Goal: Use online tool/utility: Utilize a website feature to perform a specific function

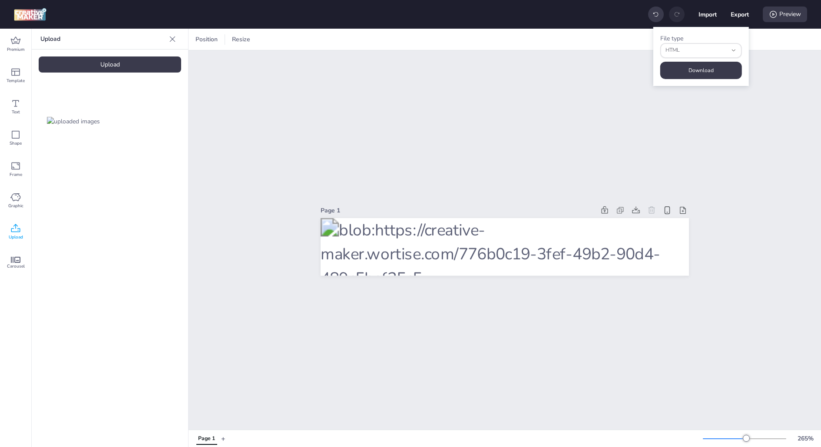
select select "html"
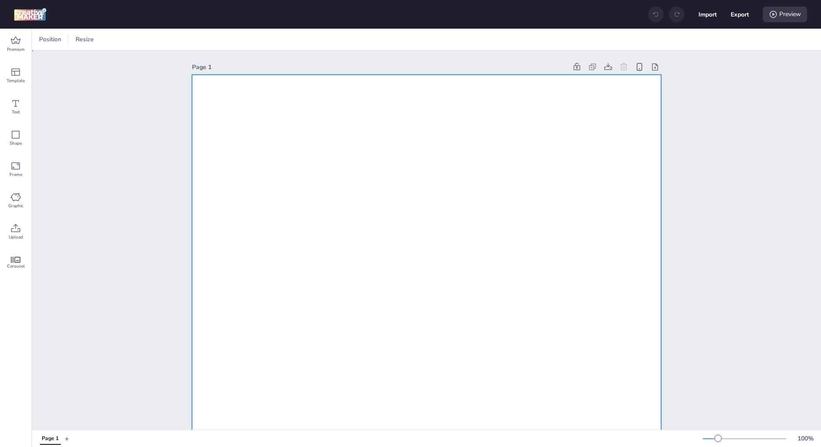
click at [123, 42] on div at bounding box center [118, 39] width 13 height 9
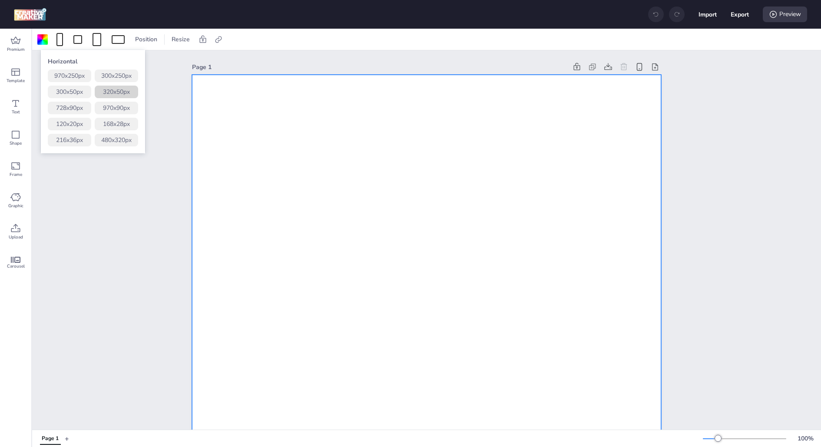
click at [126, 92] on button "320 x 50 px" at bounding box center [116, 92] width 43 height 13
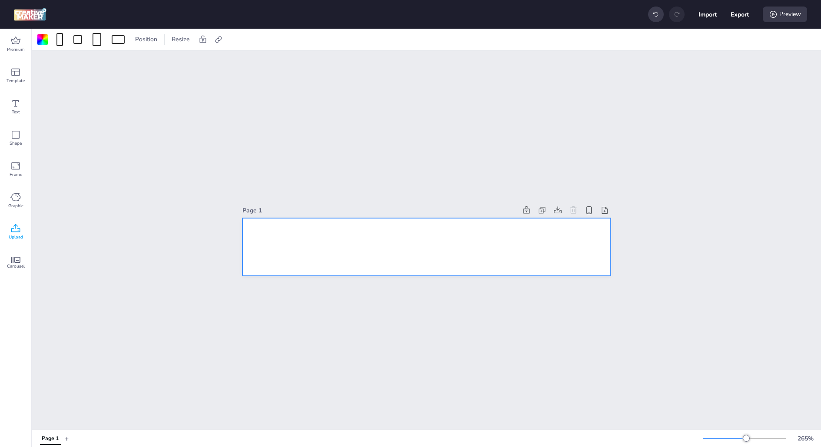
click at [21, 229] on div "Upload" at bounding box center [15, 231] width 31 height 31
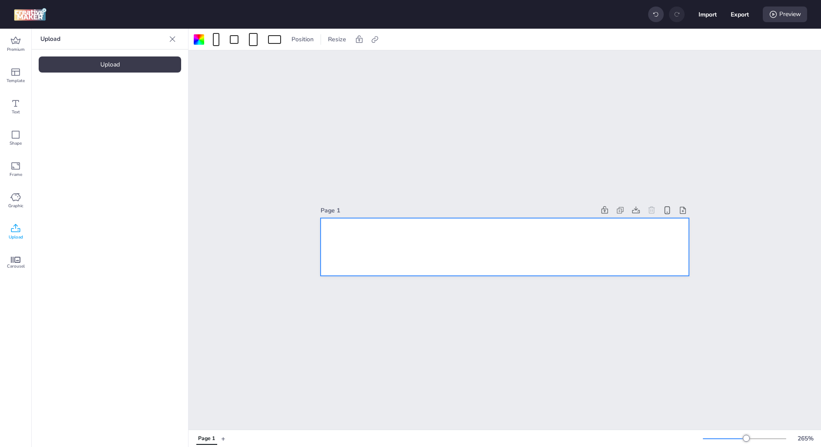
click at [114, 71] on div "Upload" at bounding box center [110, 65] width 143 height 16
click at [536, 239] on div at bounding box center [505, 247] width 369 height 58
click at [103, 120] on div at bounding box center [74, 121] width 70 height 70
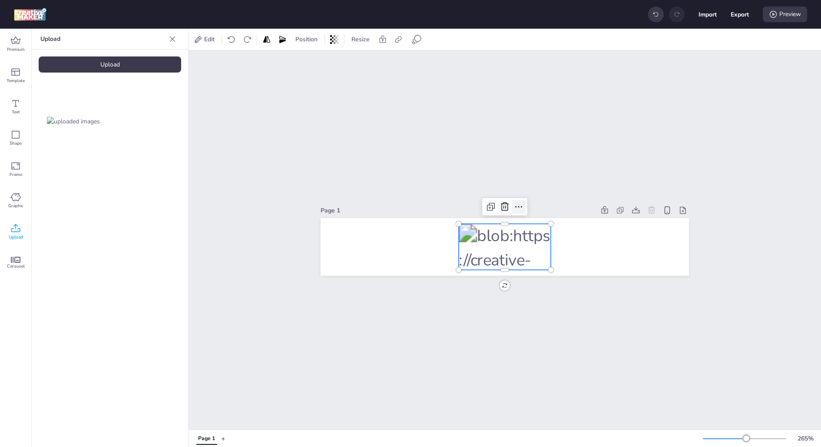
click at [522, 210] on icon at bounding box center [519, 207] width 10 height 10
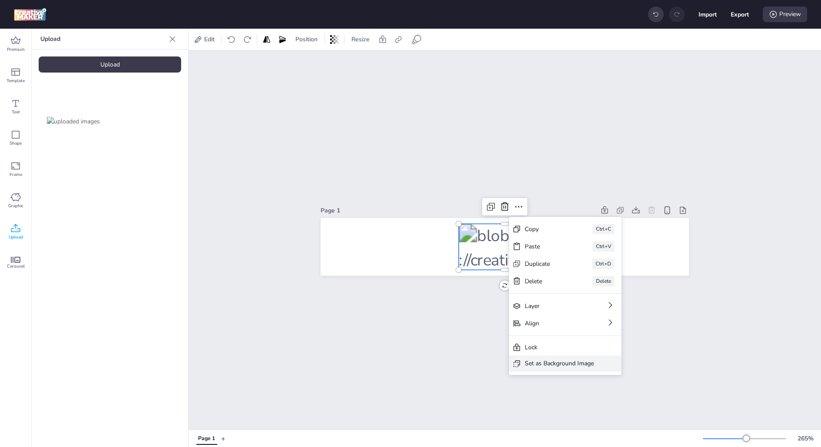
click at [540, 363] on div "Set as Background Image" at bounding box center [559, 363] width 69 height 9
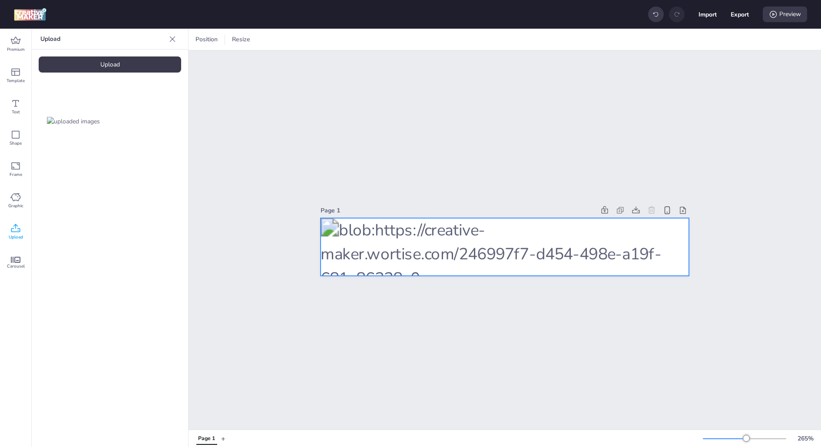
click at [423, 223] on div at bounding box center [505, 247] width 369 height 58
click at [500, 42] on div "Edit Position Resize" at bounding box center [350, 40] width 317 height 14
click at [496, 42] on icon at bounding box center [494, 39] width 9 height 9
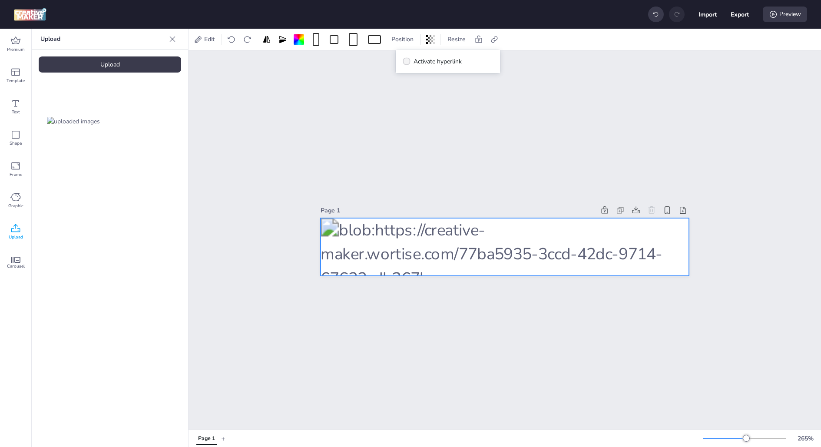
click at [461, 58] on span "Activate hyperlink" at bounding box center [438, 61] width 48 height 9
click at [408, 62] on input "Activate hyperlink" at bounding box center [405, 65] width 6 height 6
checkbox input "true"
click at [444, 104] on input "[URL][DOMAIN_NAME]" at bounding box center [449, 103] width 80 height 9
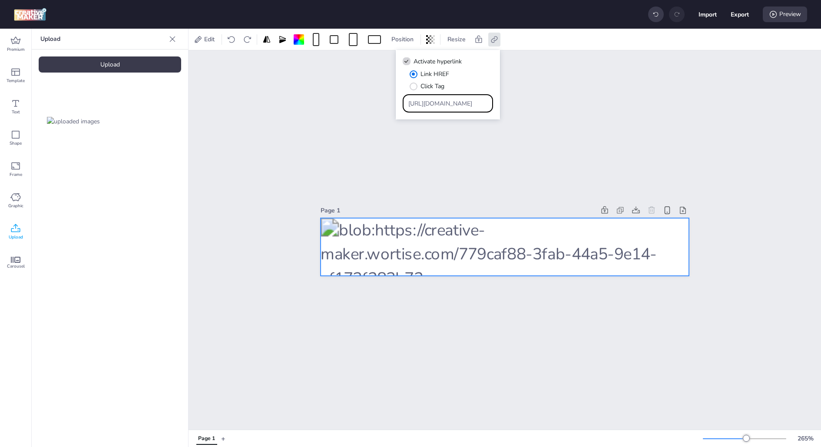
click at [444, 104] on input "[URL][DOMAIN_NAME]" at bounding box center [449, 103] width 80 height 9
paste input "store.wom.cl/hogar/internet-tv-hogar/?utm_source=wortise&utm_medium=push&utm_ca…"
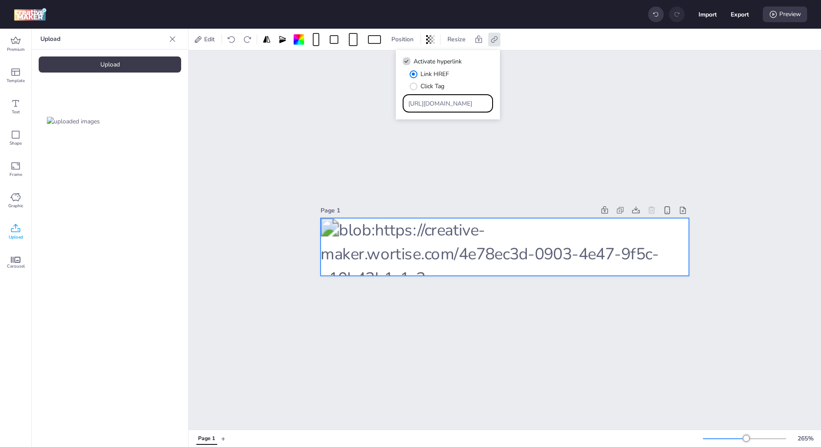
type input "https://store.wom.cl/hogar/internet-tv-hogar/?utm_source=wortise&utm_medium=pus…"
click at [484, 74] on div "Link HREF Click Tag" at bounding box center [451, 80] width 83 height 21
click at [745, 13] on button "Export" at bounding box center [740, 14] width 18 height 18
select select "html"
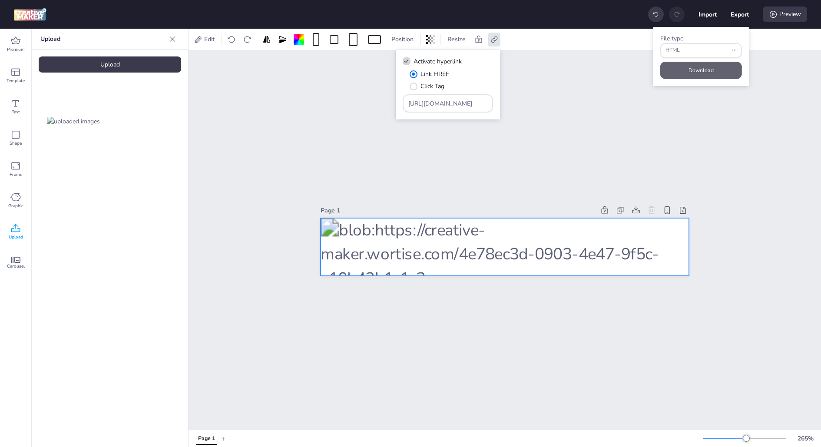
click at [699, 69] on button "Download" at bounding box center [702, 70] width 82 height 17
click at [388, 204] on div "Page 1" at bounding box center [505, 210] width 369 height 12
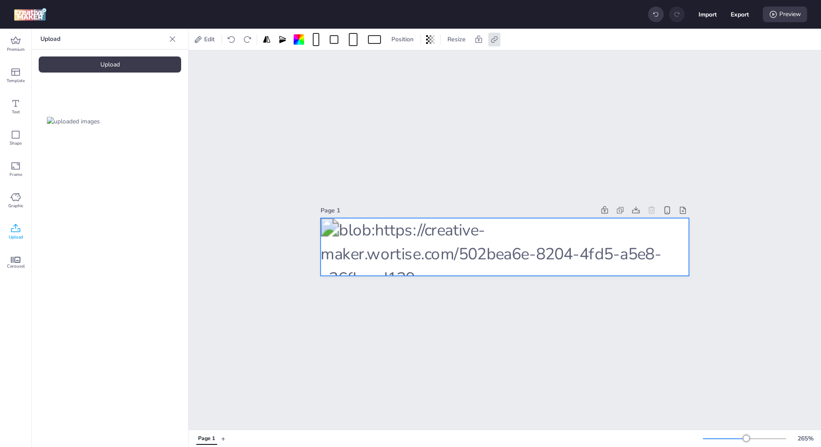
click at [415, 239] on div at bounding box center [505, 247] width 369 height 58
click at [156, 62] on div "Upload" at bounding box center [110, 65] width 143 height 16
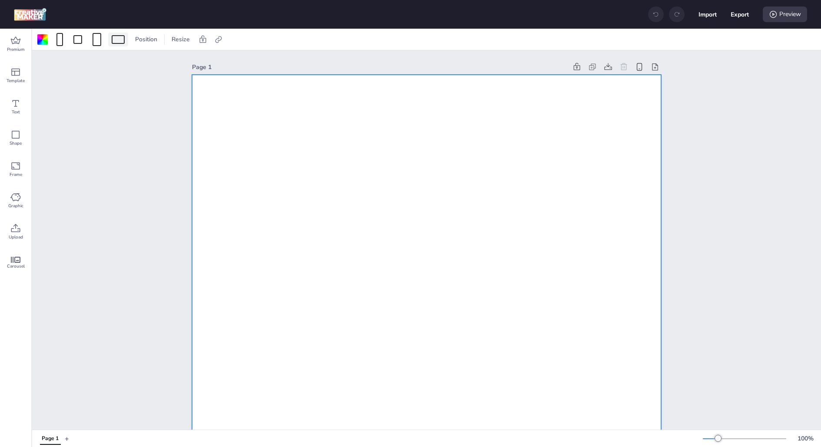
click at [118, 38] on div at bounding box center [118, 39] width 13 height 9
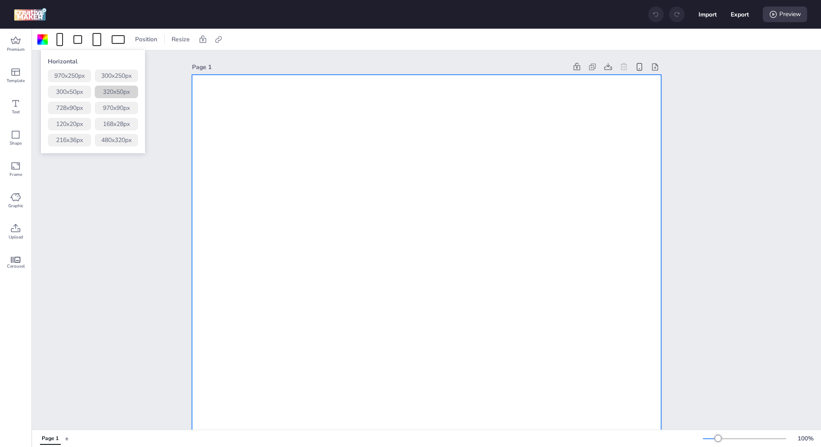
click at [125, 95] on button "320 x 50 px" at bounding box center [116, 92] width 43 height 13
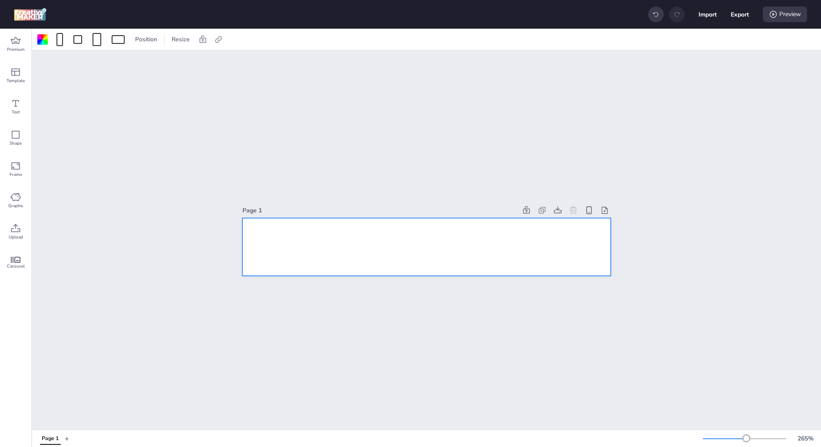
click at [302, 240] on div at bounding box center [427, 247] width 369 height 58
click at [18, 225] on icon at bounding box center [15, 228] width 10 height 10
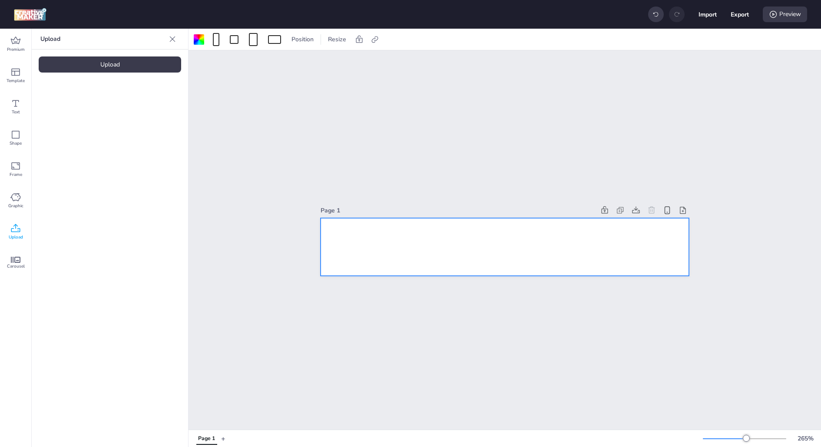
click at [110, 62] on div "Upload" at bounding box center [110, 65] width 143 height 16
click at [83, 126] on img at bounding box center [73, 121] width 53 height 9
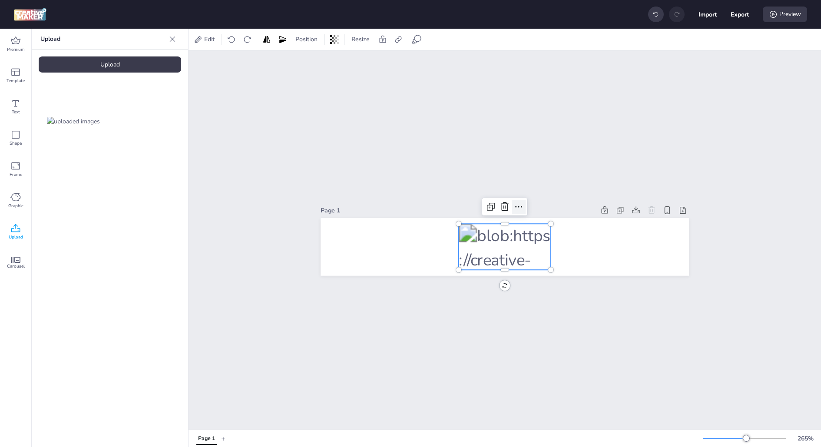
click at [522, 204] on icon at bounding box center [519, 207] width 10 height 10
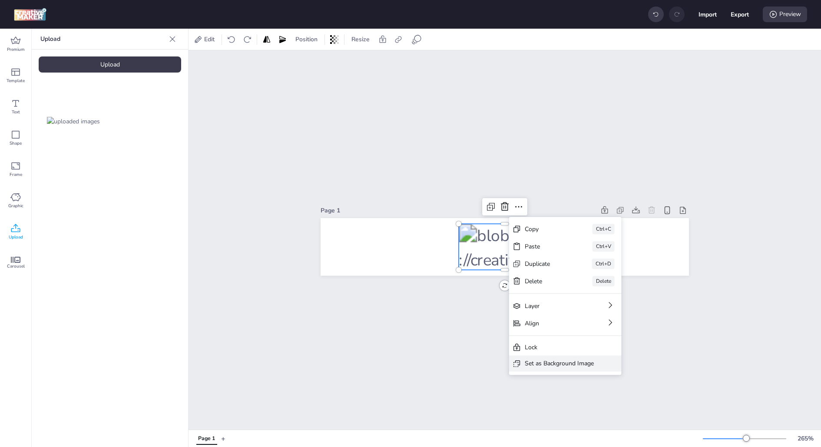
click at [546, 360] on div "Set as Background Image" at bounding box center [559, 363] width 69 height 9
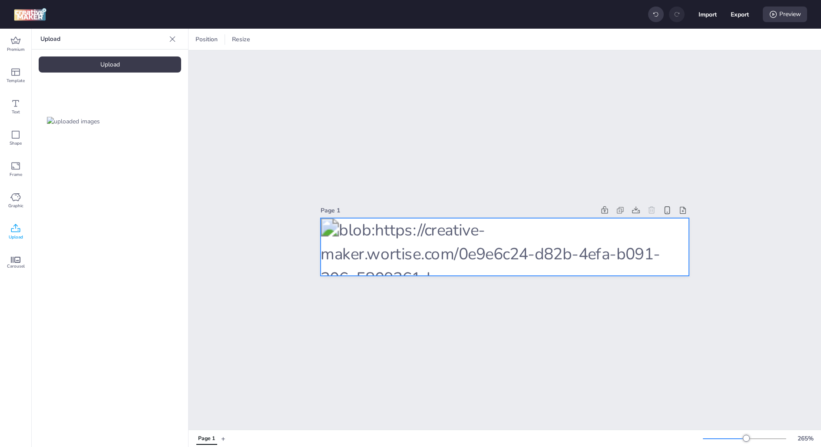
click at [523, 265] on div at bounding box center [505, 247] width 369 height 58
click at [492, 36] on icon at bounding box center [494, 39] width 9 height 9
click at [469, 43] on div "Resize" at bounding box center [456, 40] width 25 height 14
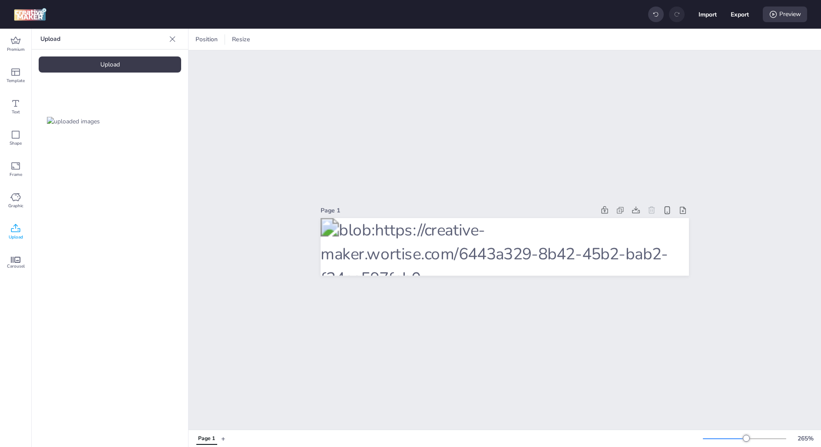
click at [493, 27] on div "Import Export Preview" at bounding box center [410, 14] width 821 height 29
click at [239, 41] on span "Resize" at bounding box center [241, 39] width 22 height 9
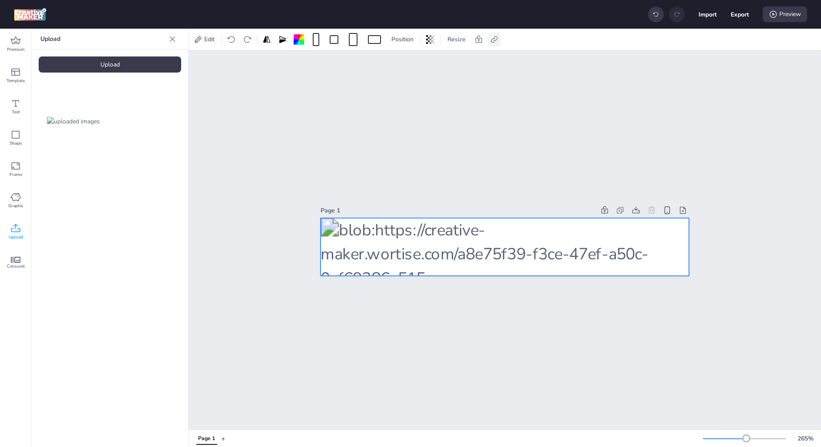
click at [494, 37] on icon at bounding box center [494, 39] width 9 height 9
click at [449, 61] on span "Activate hyperlink" at bounding box center [438, 61] width 48 height 9
click at [408, 62] on input "Activate hyperlink" at bounding box center [405, 65] width 6 height 6
checkbox input "true"
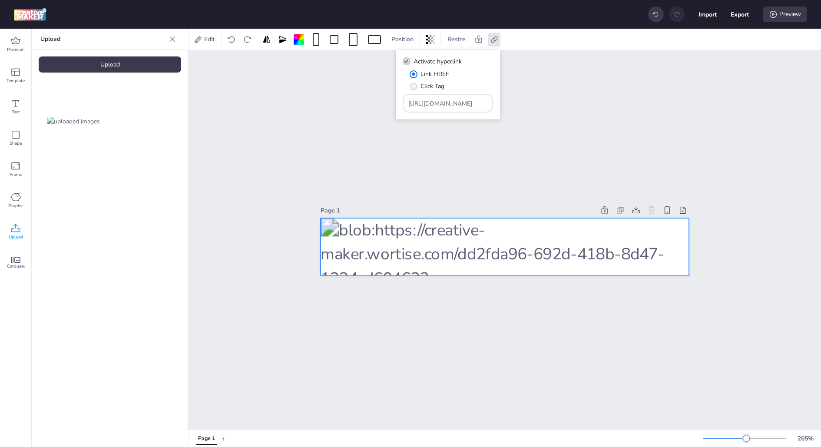
click at [445, 86] on span "Click Tag" at bounding box center [433, 86] width 24 height 9
click at [415, 87] on input "Click Tag" at bounding box center [412, 90] width 6 height 6
radio input "true"
click at [444, 78] on span "Link HREF" at bounding box center [435, 74] width 29 height 9
click at [415, 78] on input "Link HREF" at bounding box center [412, 78] width 6 height 6
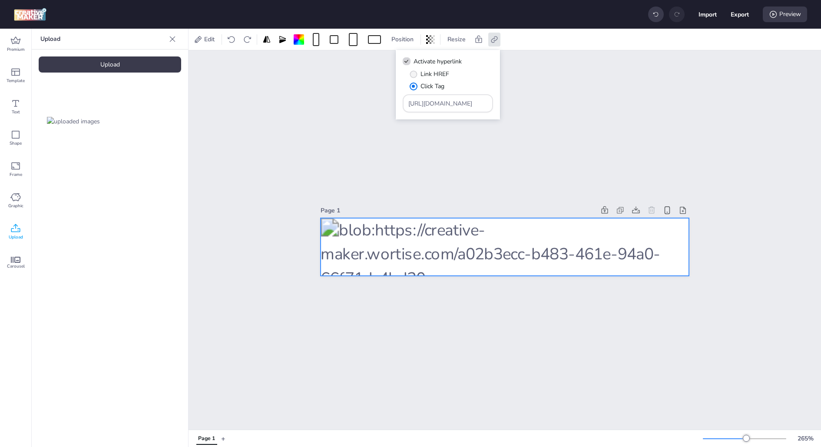
radio input "true"
click at [440, 99] on input "[URL][DOMAIN_NAME]" at bounding box center [449, 103] width 80 height 9
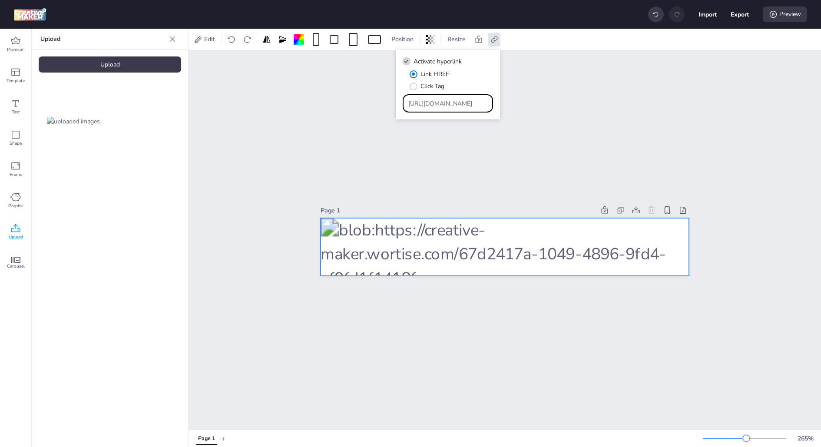
click at [440, 99] on input "[URL][DOMAIN_NAME]" at bounding box center [449, 103] width 80 height 9
paste input "ad.doubleclick.net/ddm/trackclk/N175001.3728761WORTISE_CHL_99002/B33337153.4258…"
type input "https://ad.doubleclick.net/ddm/trackclk/N175001.3728761WORTISE_CHL_99002/B33337…"
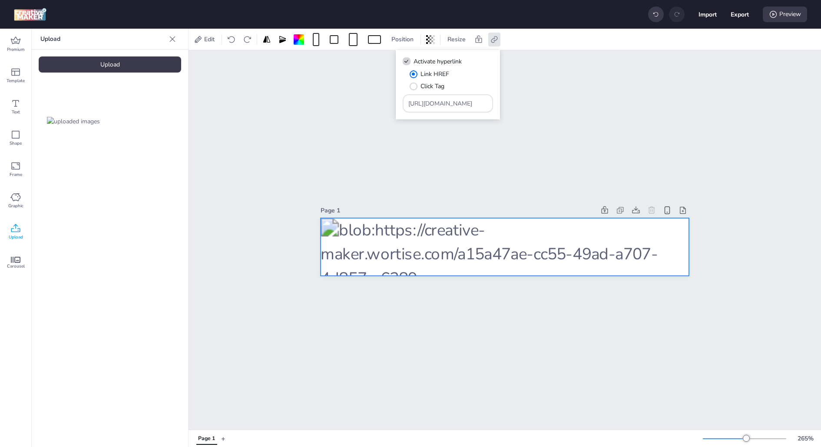
click at [483, 77] on div "Link HREF Click Tag" at bounding box center [451, 80] width 83 height 21
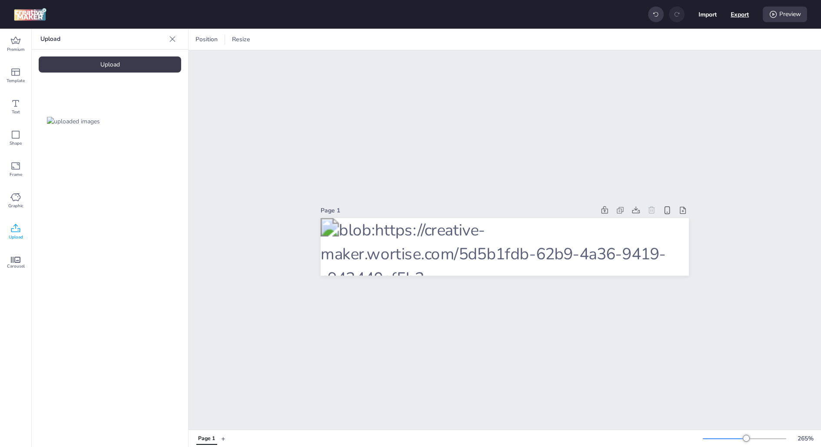
click at [736, 17] on button "Export" at bounding box center [740, 14] width 18 height 18
select select "html"
click at [707, 66] on button "Download" at bounding box center [702, 70] width 82 height 17
click at [145, 72] on div "Upload" at bounding box center [110, 65] width 143 height 16
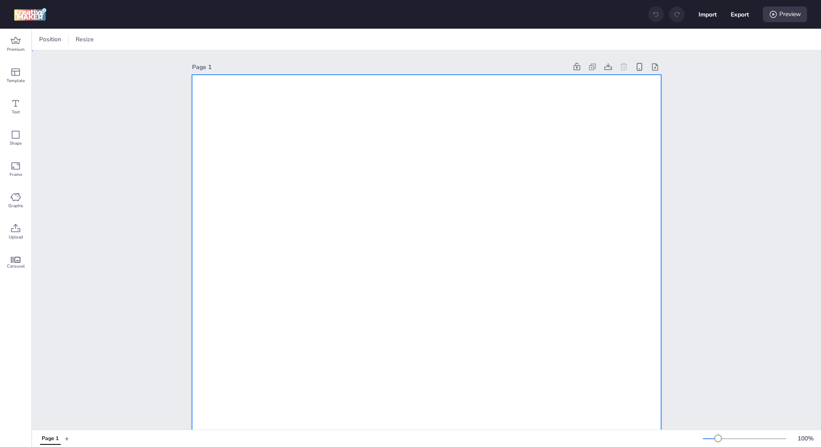
click at [126, 36] on span at bounding box center [118, 39] width 17 height 9
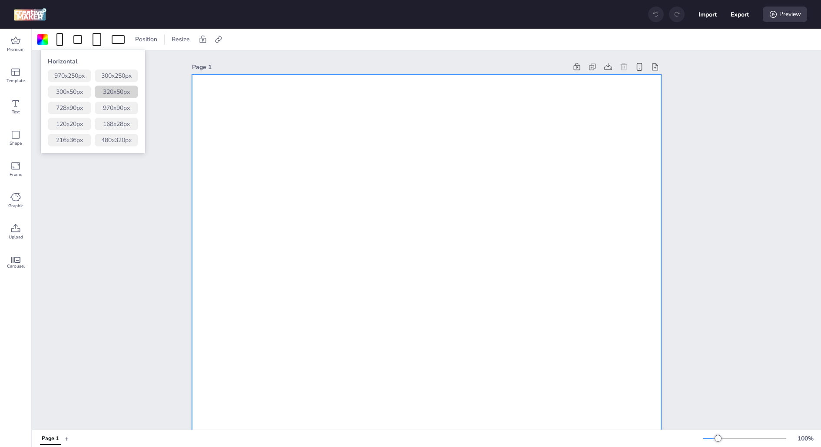
click at [122, 96] on button "320 x 50 px" at bounding box center [116, 92] width 43 height 13
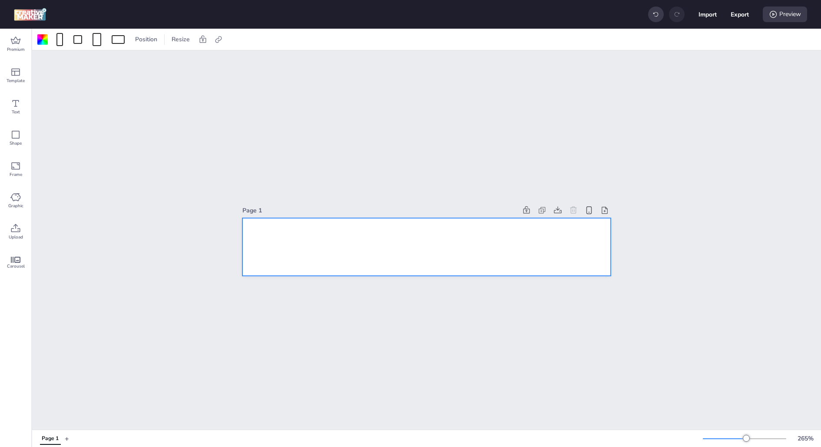
click at [334, 267] on div at bounding box center [427, 247] width 369 height 58
click at [20, 230] on icon at bounding box center [15, 228] width 10 height 10
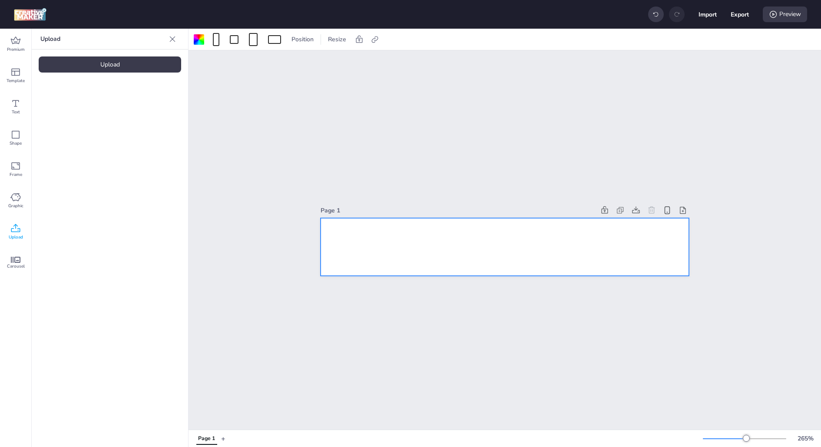
click at [95, 68] on div "Upload" at bounding box center [110, 65] width 143 height 16
click at [73, 117] on img at bounding box center [73, 121] width 53 height 9
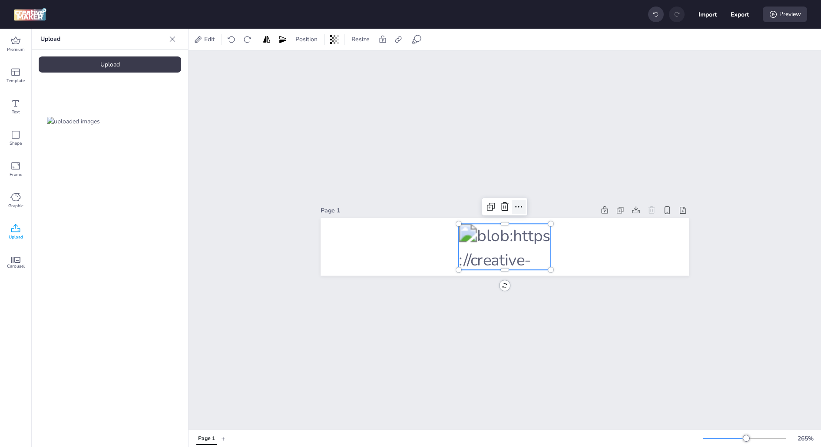
click at [514, 209] on icon at bounding box center [519, 207] width 10 height 10
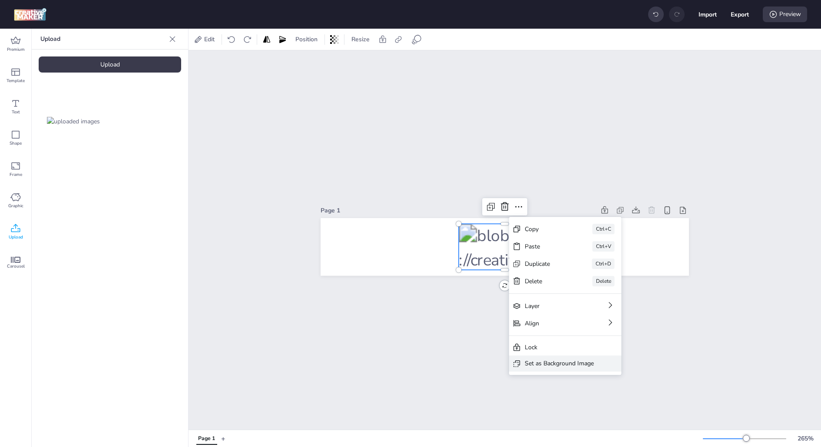
click at [554, 369] on div "Set as Background Image" at bounding box center [565, 364] width 113 height 16
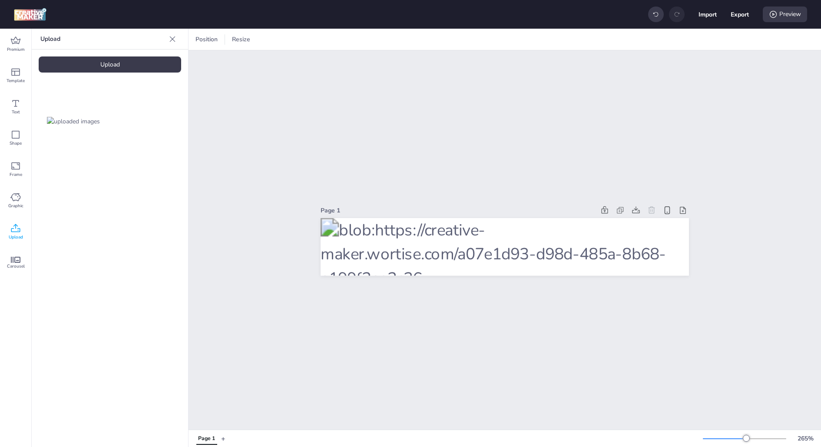
click at [621, 140] on div "Page 1" at bounding box center [505, 239] width 633 height 379
click at [439, 212] on div "Page 1" at bounding box center [458, 210] width 275 height 9
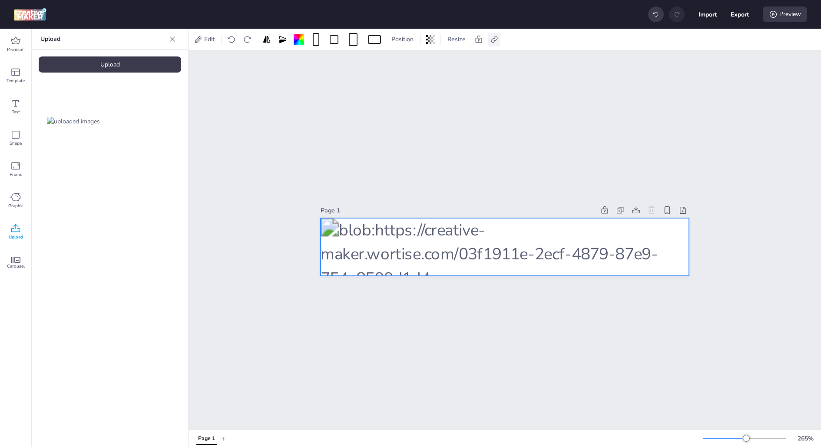
click at [494, 38] on icon at bounding box center [494, 39] width 9 height 9
click at [455, 60] on span "Activate hyperlink" at bounding box center [438, 61] width 48 height 9
click at [408, 62] on input "Activate hyperlink" at bounding box center [405, 65] width 6 height 6
checkbox input "true"
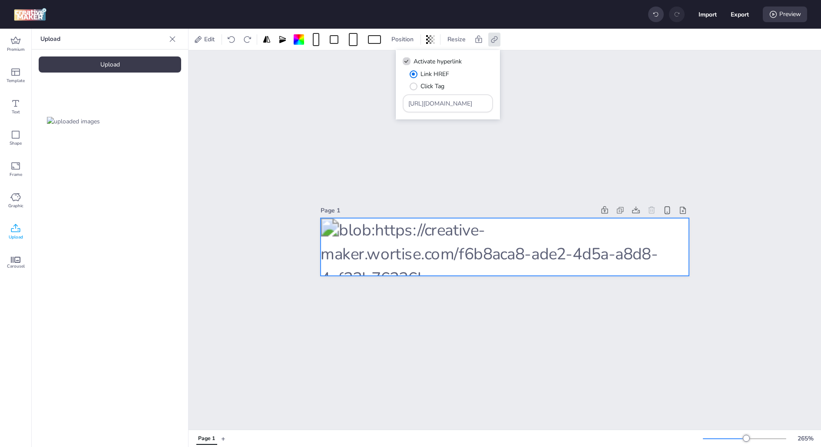
click at [444, 103] on input "[URL][DOMAIN_NAME]" at bounding box center [449, 103] width 80 height 9
paste input "store.wom.cl/equipos/?utm_source=wortise&utm_medium=push&utm_campaign=womequipo…"
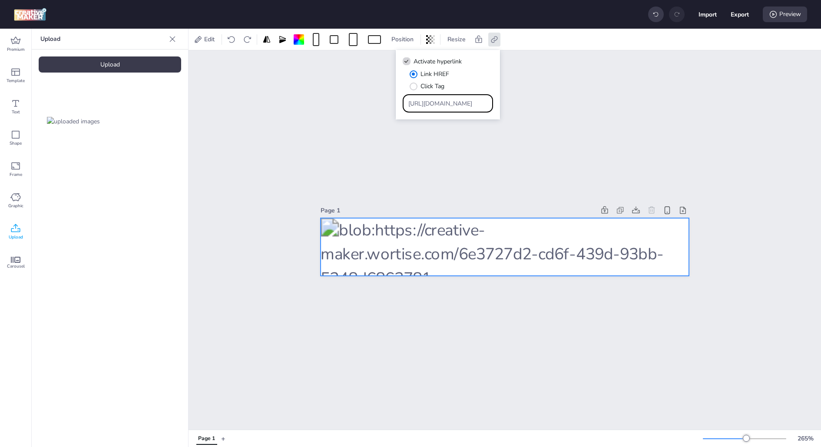
type input "https://store.wom.cl/equipos/?utm_source=wortise&utm_medium=push&utm_campaign=w…"
click at [480, 80] on div "Link HREF Click Tag" at bounding box center [451, 80] width 83 height 21
click at [696, 28] on div "Import Export Preview" at bounding box center [410, 14] width 821 height 29
click at [733, 12] on button "Export" at bounding box center [740, 15] width 18 height 18
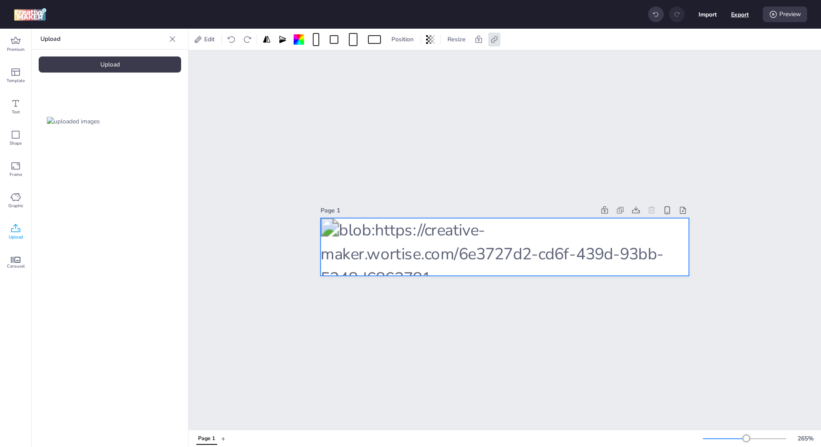
select select "html"
click at [713, 64] on button "Download" at bounding box center [701, 70] width 79 height 17
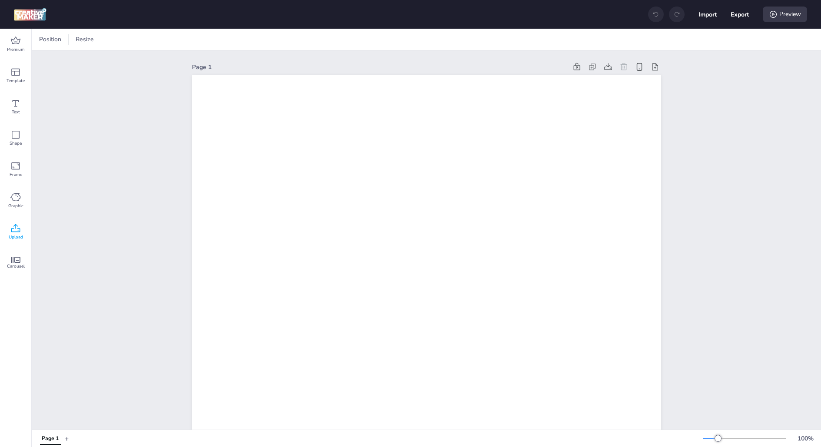
click at [20, 231] on icon at bounding box center [15, 228] width 10 height 10
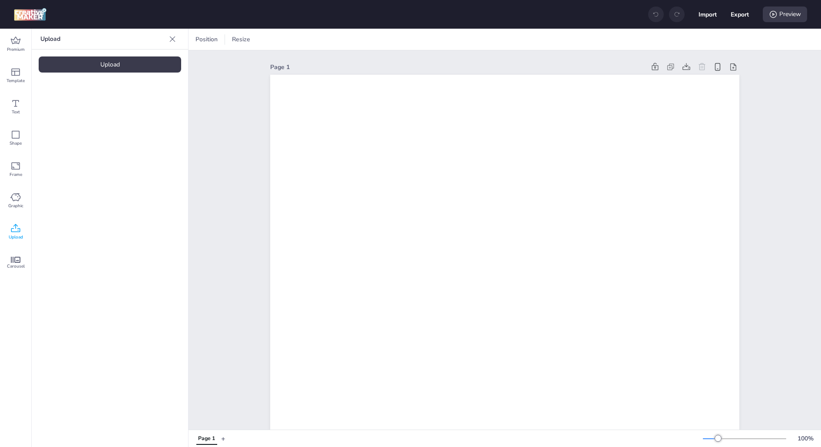
click at [143, 62] on div "Upload" at bounding box center [110, 65] width 143 height 16
click at [80, 124] on img at bounding box center [73, 121] width 53 height 9
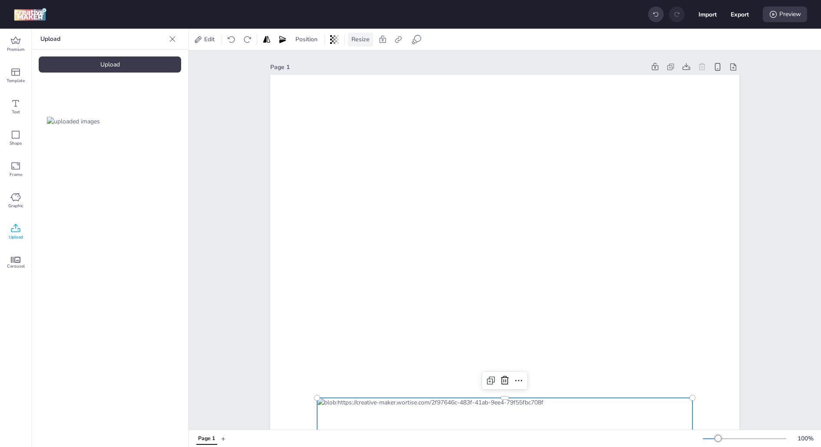
click at [361, 40] on span "Resize" at bounding box center [361, 39] width 22 height 9
click at [412, 48] on div "Edit Position Resize" at bounding box center [505, 39] width 633 height 21
click at [502, 374] on div at bounding box center [505, 381] width 14 height 14
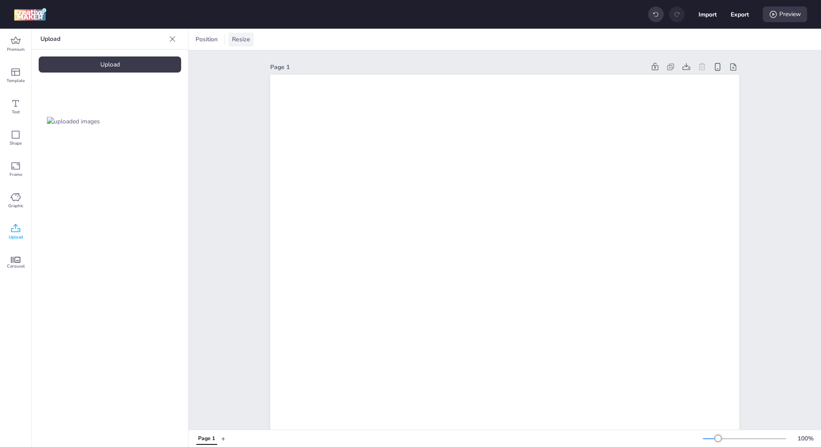
click at [236, 35] on span "Resize" at bounding box center [241, 39] width 22 height 9
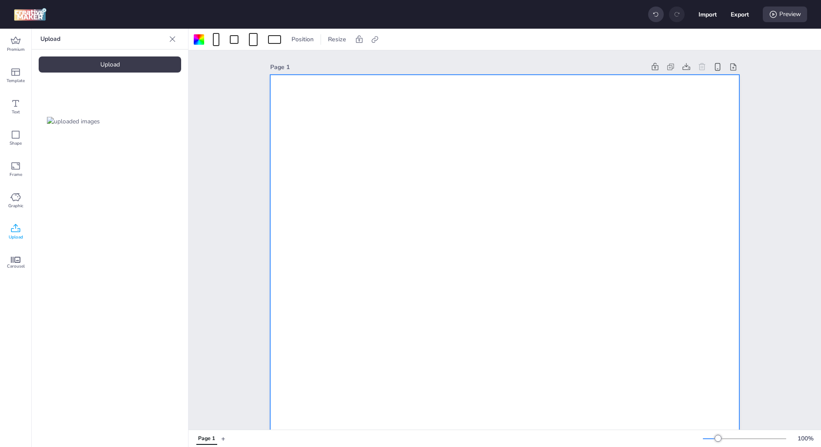
click at [270, 39] on div at bounding box center [274, 39] width 13 height 9
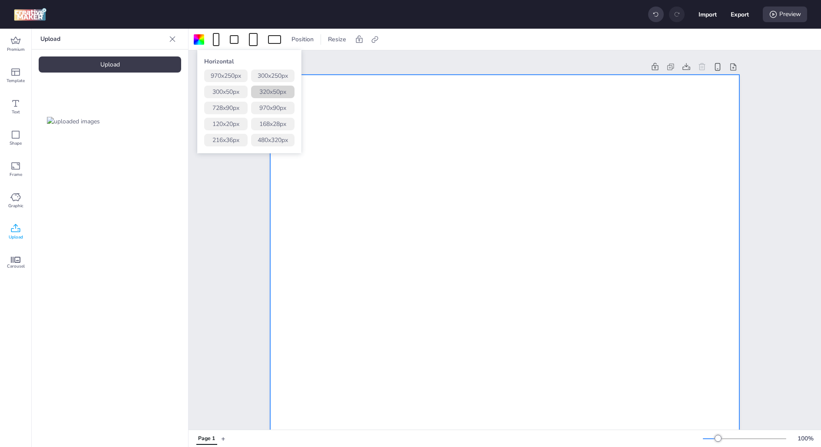
click at [282, 96] on button "320 x 50 px" at bounding box center [272, 92] width 43 height 13
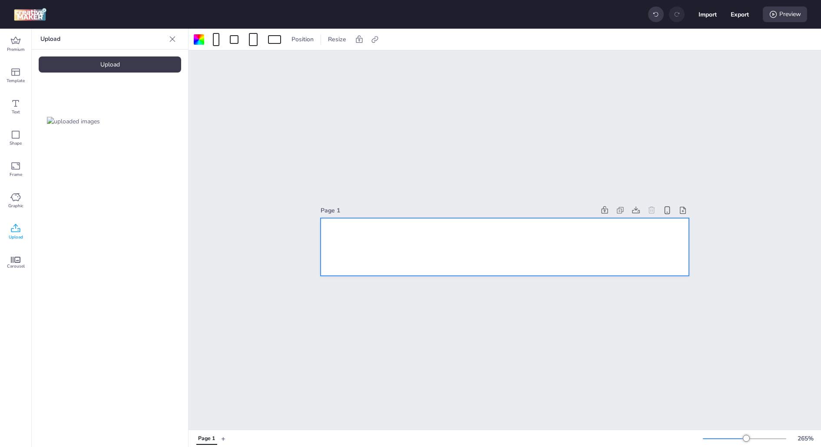
click at [92, 120] on img at bounding box center [73, 121] width 53 height 9
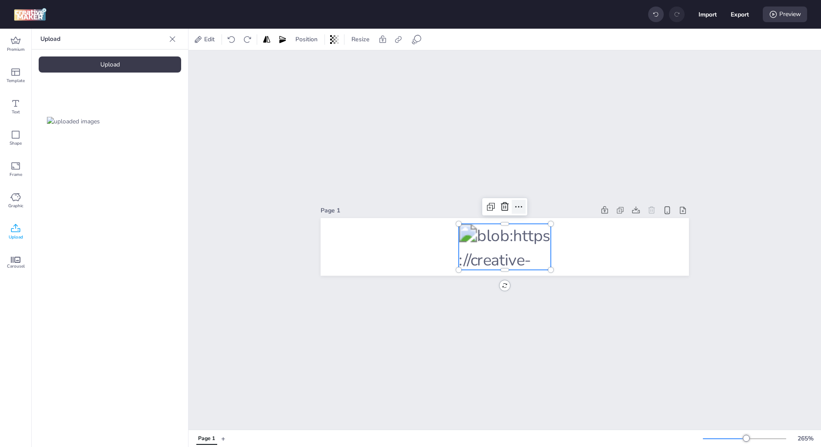
click at [515, 209] on icon at bounding box center [519, 207] width 10 height 10
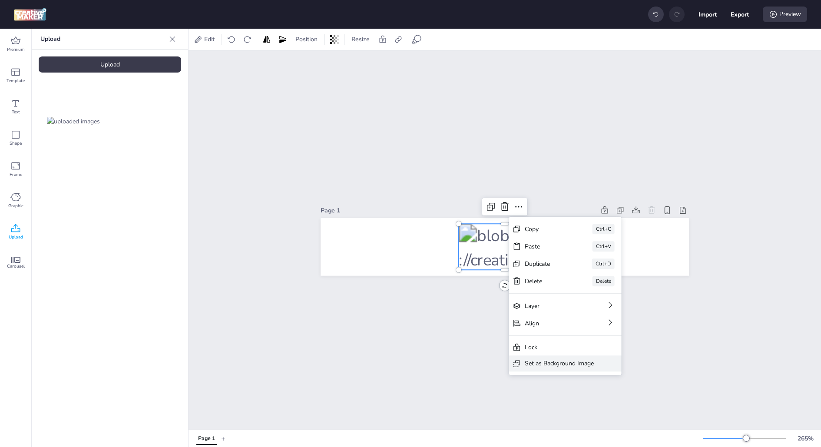
click at [565, 365] on div "Set as Background Image" at bounding box center [559, 363] width 69 height 9
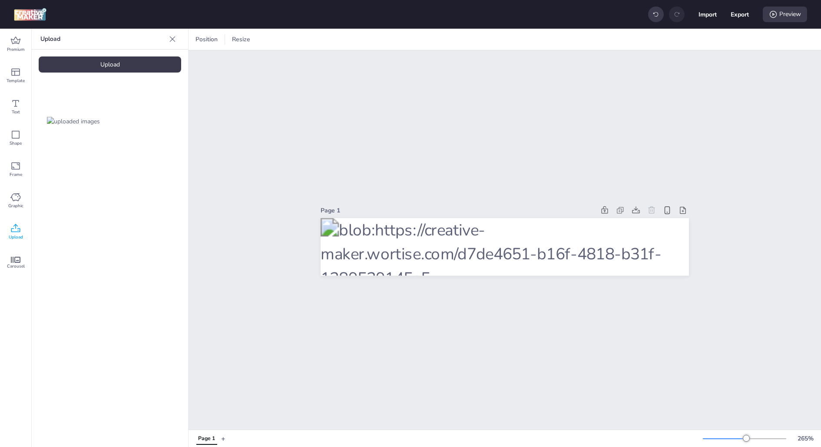
click at [527, 122] on div "Page 1" at bounding box center [505, 239] width 633 height 379
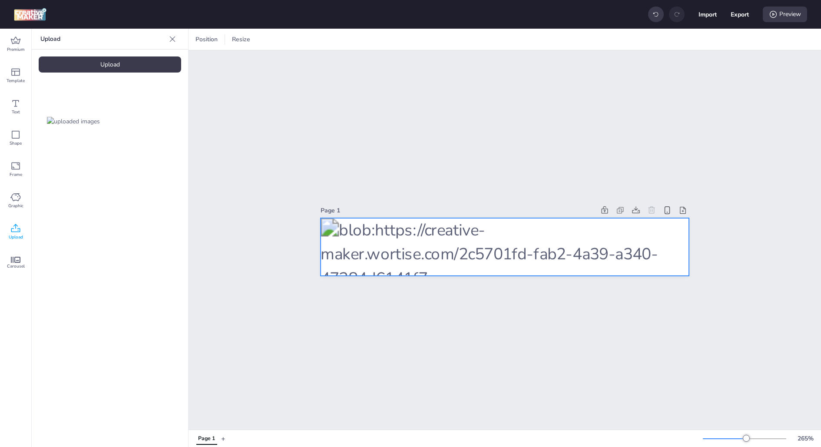
click at [439, 239] on div at bounding box center [505, 247] width 369 height 58
click at [496, 44] on div at bounding box center [495, 40] width 12 height 14
click at [459, 59] on span "Activate hyperlink" at bounding box center [438, 61] width 48 height 9
click at [408, 62] on input "Activate hyperlink" at bounding box center [405, 65] width 6 height 6
checkbox input "true"
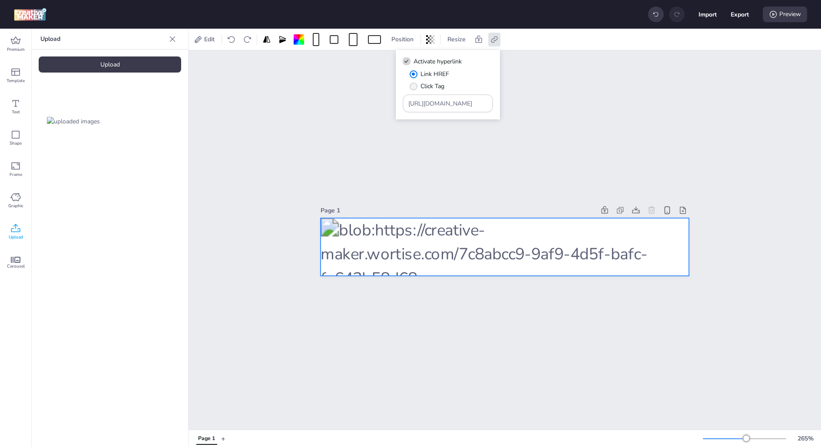
click at [441, 84] on span "Click Tag" at bounding box center [433, 86] width 24 height 9
click at [415, 87] on input "Click Tag" at bounding box center [412, 90] width 6 height 6
radio input "true"
click at [441, 100] on input "[URL][DOMAIN_NAME]" at bounding box center [449, 103] width 80 height 9
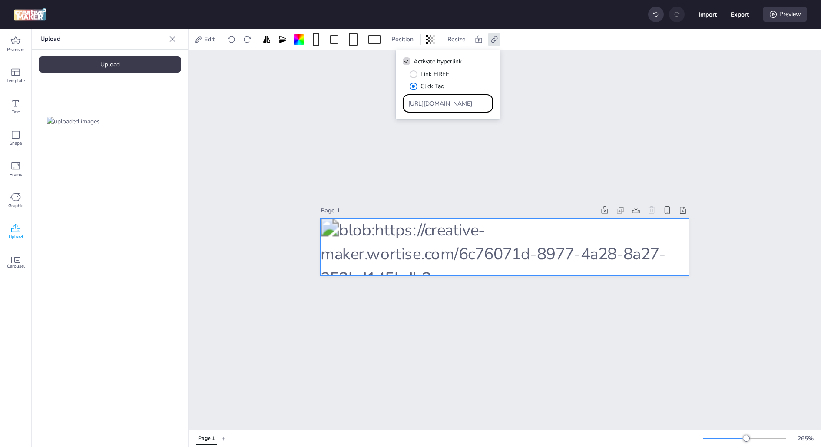
click at [441, 100] on input "[URL][DOMAIN_NAME]" at bounding box center [449, 103] width 80 height 9
paste input "ad.doubleclick.net/ddm/trackclk/N175001.3728761WORTISE_CHL_99002/B33766699.4260…"
type input "https://ad.doubleclick.net/ddm/trackclk/N175001.3728761WORTISE_CHL_99002/B33766…"
click at [437, 71] on span "Link HREF" at bounding box center [435, 74] width 29 height 9
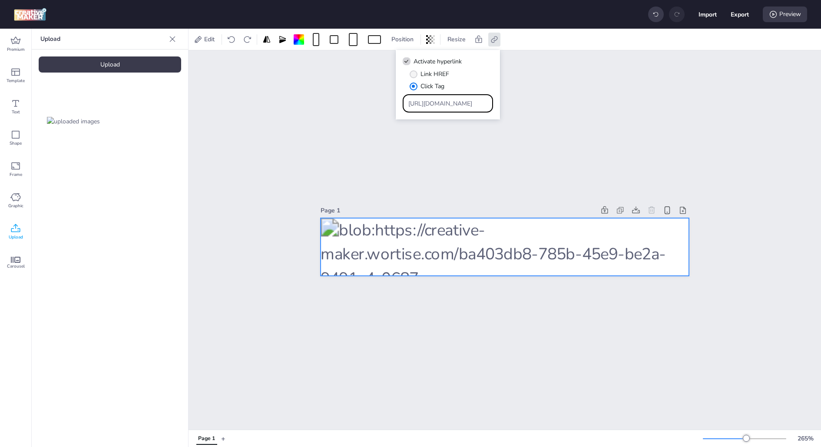
click at [415, 75] on input "Link HREF" at bounding box center [412, 78] width 6 height 6
radio input "true"
click at [462, 77] on div "Link HREF Click Tag" at bounding box center [451, 80] width 83 height 21
click at [747, 11] on button "Export" at bounding box center [740, 15] width 18 height 18
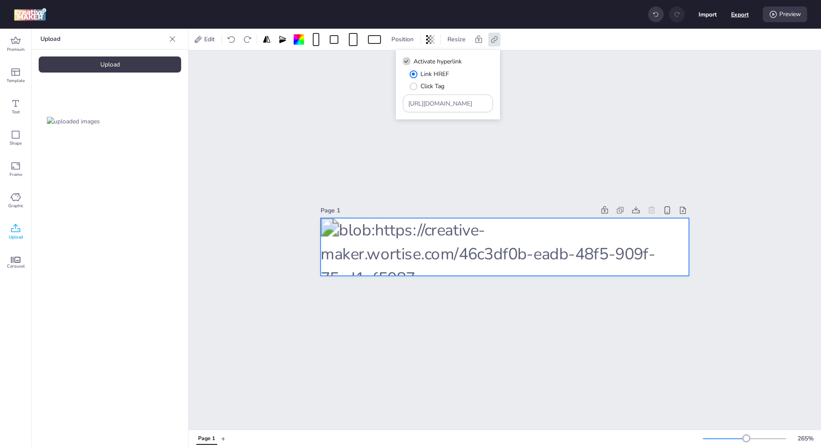
select select "html"
click at [716, 69] on button "Download" at bounding box center [702, 70] width 82 height 17
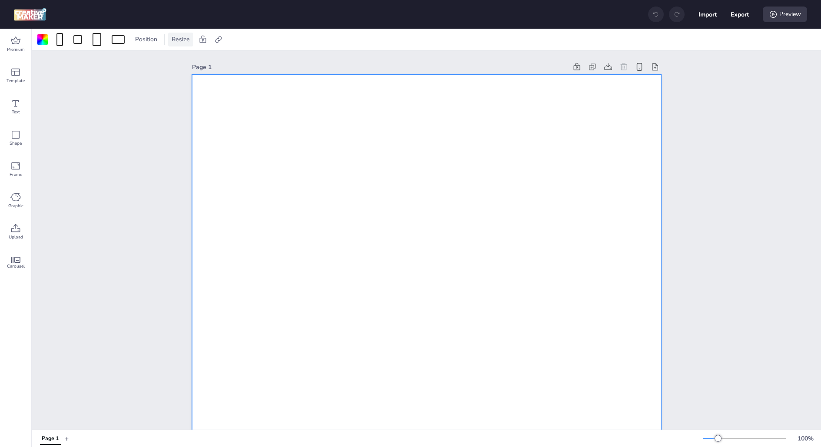
click at [186, 41] on span "Resize" at bounding box center [181, 39] width 22 height 9
click at [183, 42] on span "Resize" at bounding box center [181, 39] width 22 height 9
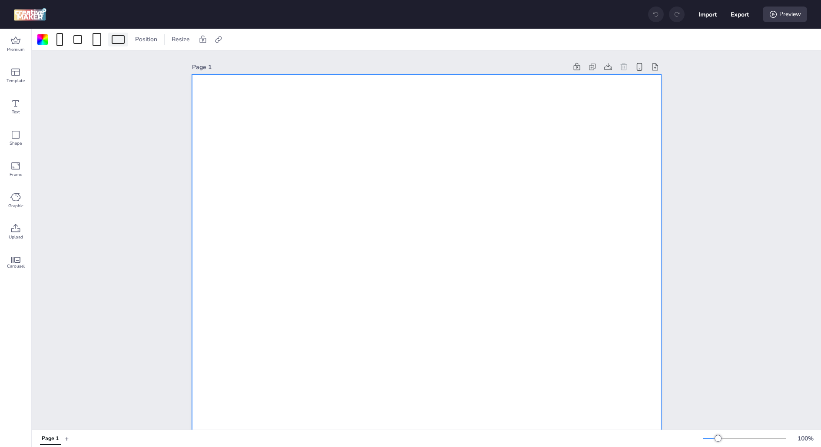
click at [121, 43] on div at bounding box center [118, 39] width 13 height 9
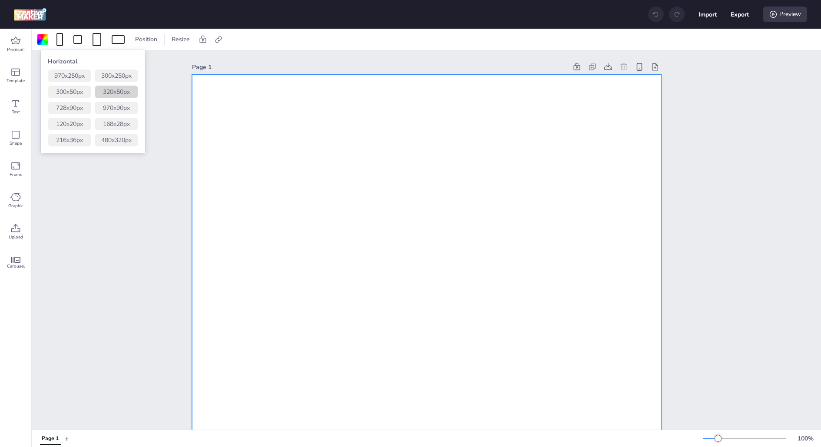
click at [121, 96] on button "320 x 50 px" at bounding box center [116, 92] width 43 height 13
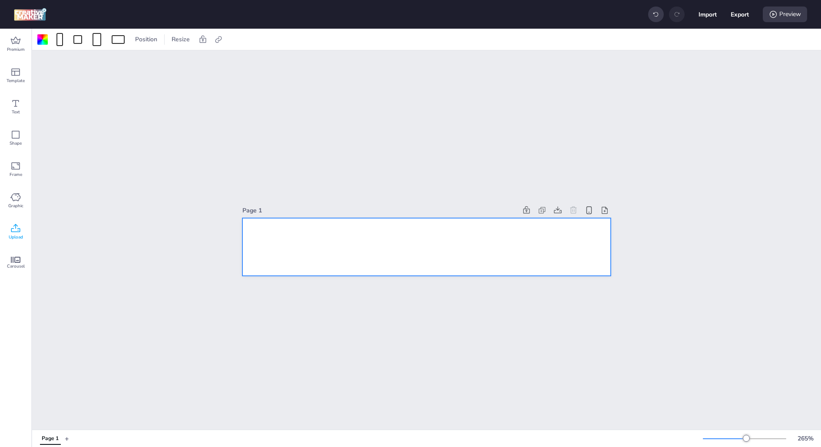
click at [23, 233] on div "Upload" at bounding box center [15, 231] width 31 height 31
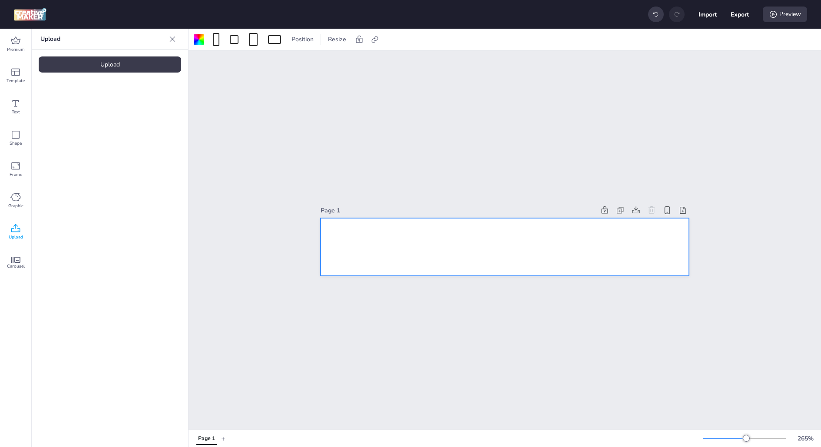
click at [171, 58] on div "Upload" at bounding box center [110, 65] width 143 height 16
click at [63, 117] on img at bounding box center [73, 121] width 53 height 9
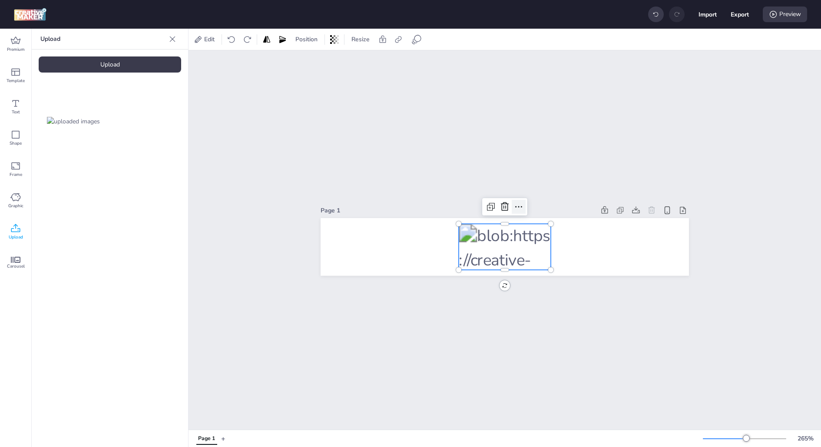
click at [515, 203] on icon at bounding box center [519, 207] width 10 height 10
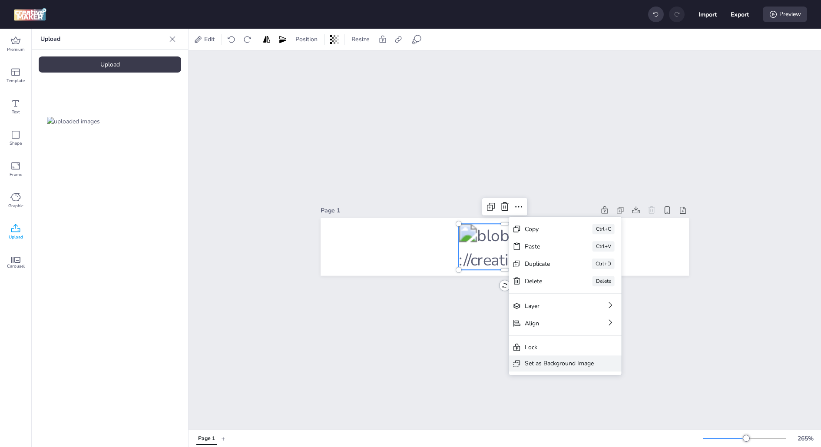
click at [538, 365] on div "Set as Background Image" at bounding box center [559, 363] width 69 height 9
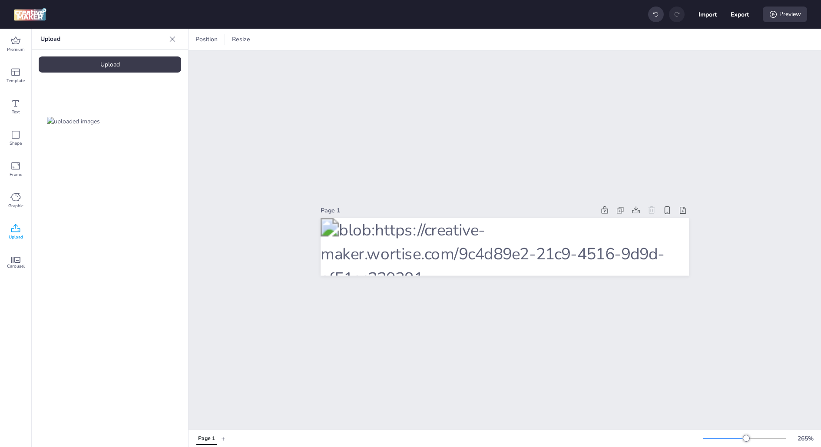
click at [429, 133] on div "Page 1" at bounding box center [505, 239] width 633 height 379
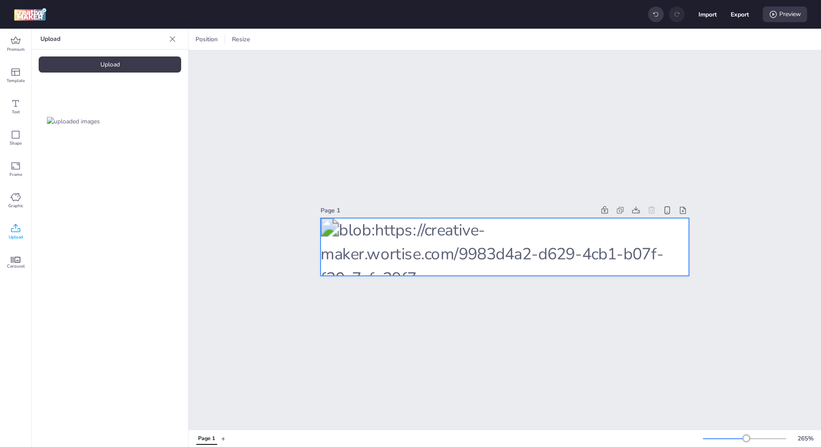
click at [442, 246] on div at bounding box center [505, 247] width 369 height 58
click at [495, 40] on icon at bounding box center [494, 39] width 9 height 9
click at [463, 59] on label "Activate hyperlink" at bounding box center [432, 61] width 65 height 15
click at [408, 62] on input "Activate hyperlink" at bounding box center [405, 65] width 6 height 6
checkbox input "true"
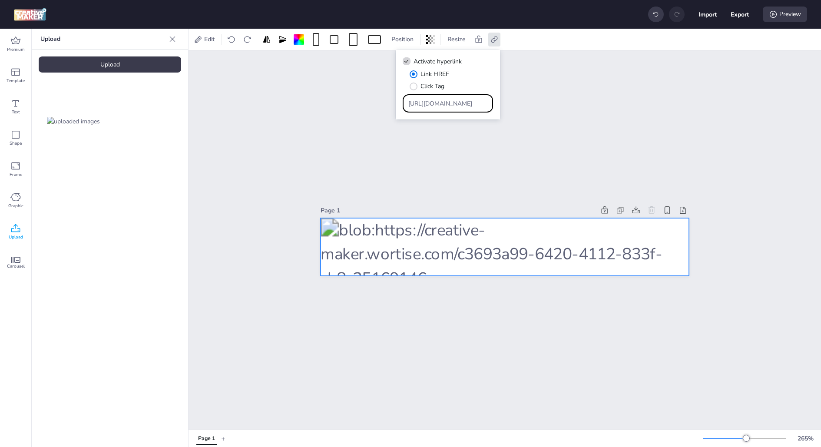
click at [439, 106] on input "[URL][DOMAIN_NAME]" at bounding box center [449, 103] width 80 height 9
paste input "[DOMAIN_NAME][URL]"
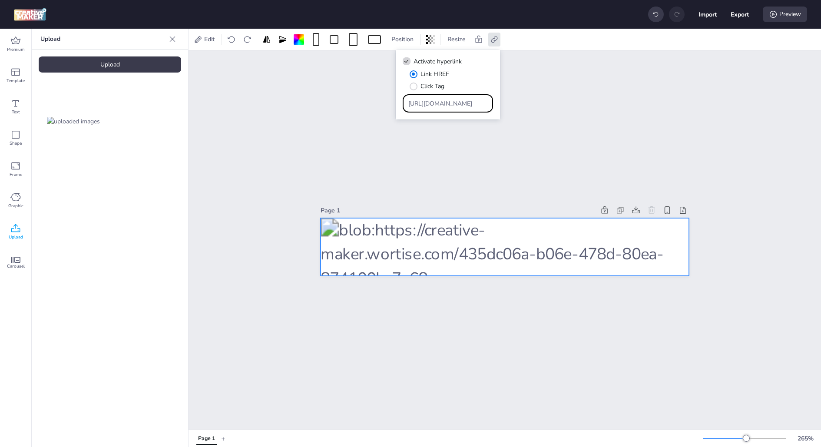
type input "[URL][DOMAIN_NAME]"
click at [474, 69] on div "Activate hyperlink Link HREF Click Tag [URL][DOMAIN_NAME]" at bounding box center [448, 85] width 104 height 70
click at [679, 96] on div "Page 1" at bounding box center [505, 239] width 633 height 379
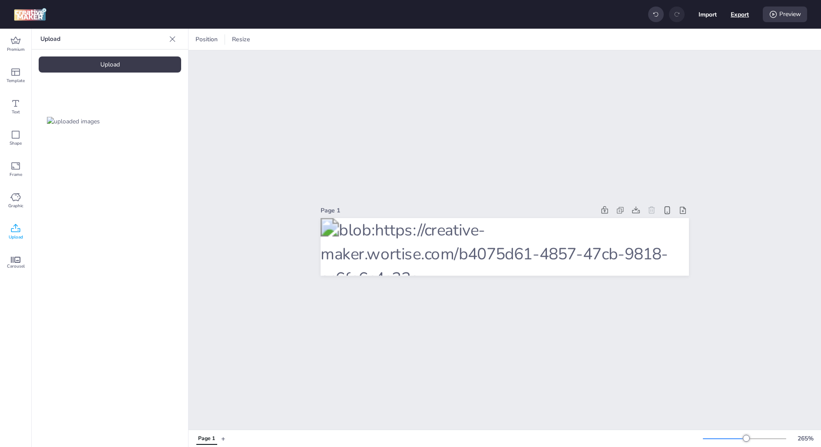
click at [745, 20] on button "Export" at bounding box center [740, 14] width 18 height 18
select select "html"
click at [710, 65] on button "Download" at bounding box center [701, 70] width 79 height 17
